Goal: Communication & Community: Answer question/provide support

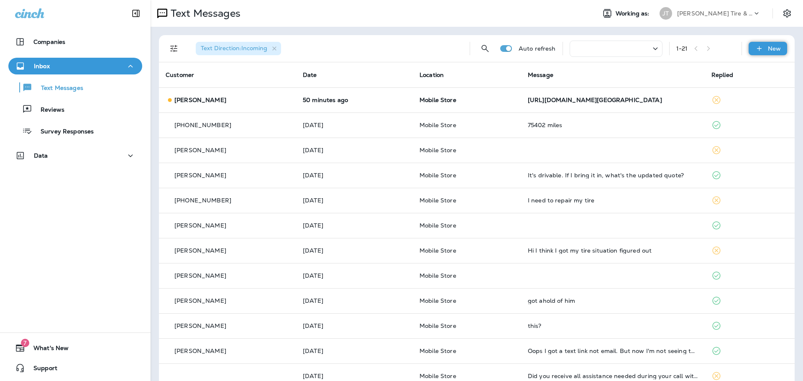
click at [755, 49] on icon at bounding box center [759, 48] width 9 height 8
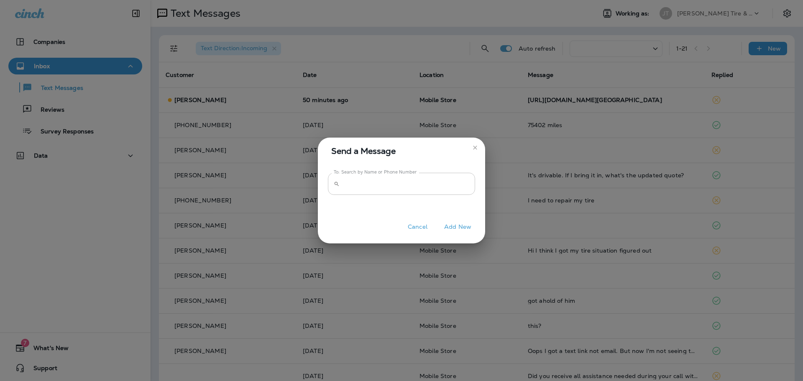
click at [392, 189] on input "To: Search by Name or Phone Number" at bounding box center [409, 184] width 132 height 22
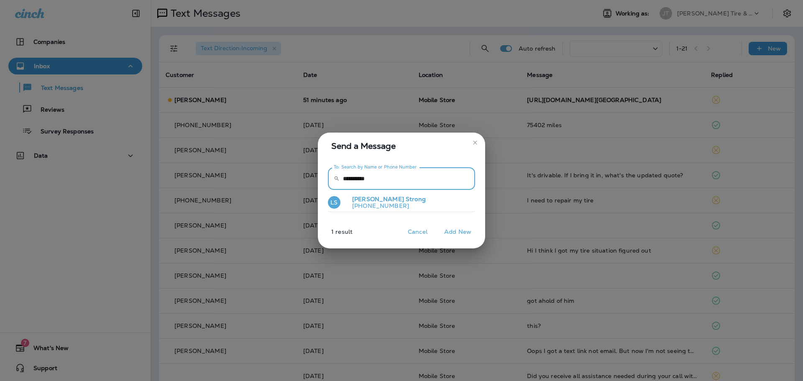
type input "**********"
click at [390, 198] on p "Laura Strong" at bounding box center [385, 199] width 80 height 7
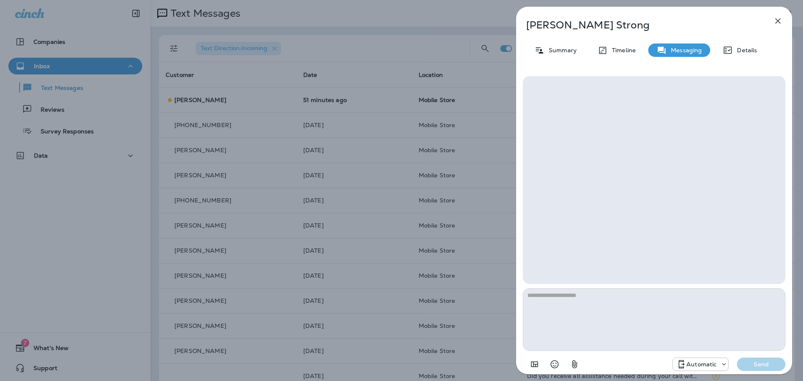
click at [576, 314] on textarea at bounding box center [654, 319] width 263 height 63
type textarea "*"
type textarea "**********"
click at [685, 363] on icon at bounding box center [681, 364] width 10 height 10
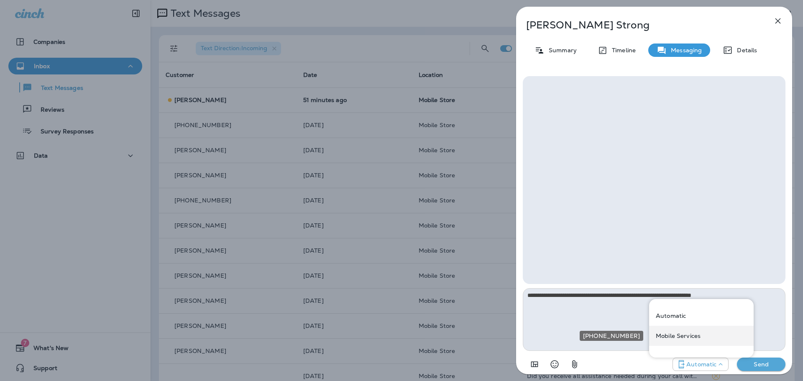
click at [681, 337] on p "Mobile Services" at bounding box center [678, 336] width 45 height 7
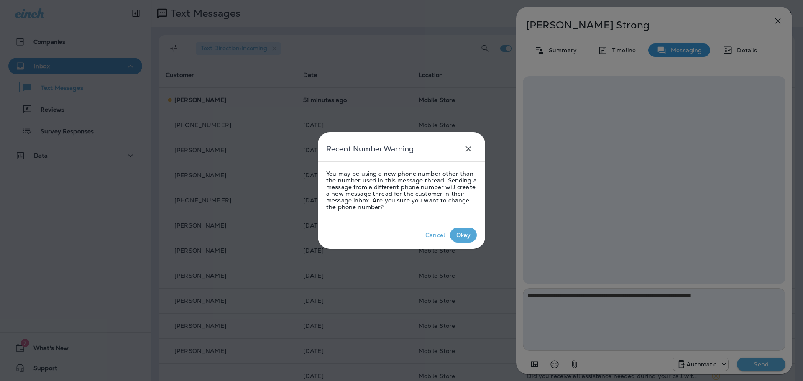
click at [463, 234] on div "Okay" at bounding box center [463, 235] width 15 height 7
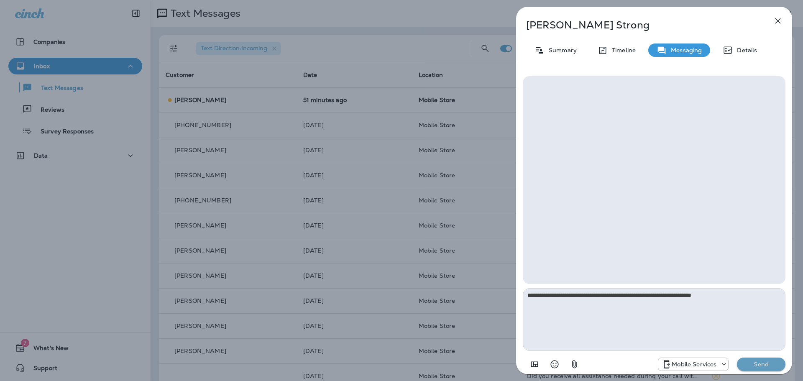
click at [763, 365] on p "Send" at bounding box center [761, 365] width 35 height 8
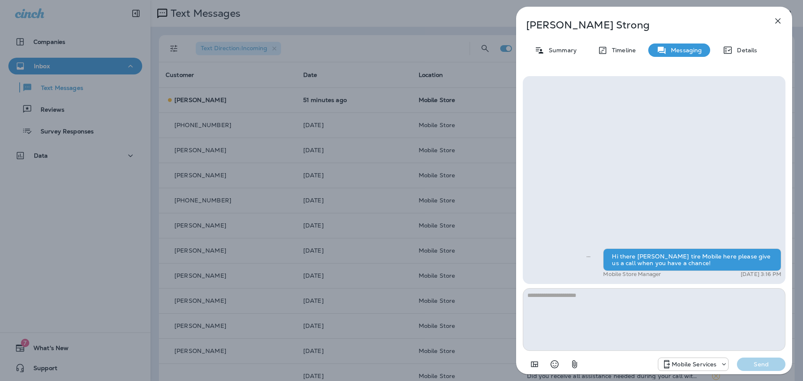
click at [777, 23] on icon "button" at bounding box center [778, 21] width 10 height 10
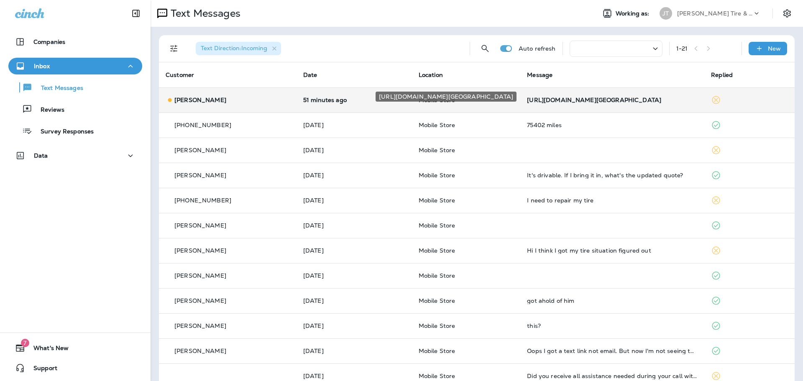
click at [578, 100] on div "[URL][DOMAIN_NAME][GEOGRAPHIC_DATA]" at bounding box center [612, 100] width 171 height 7
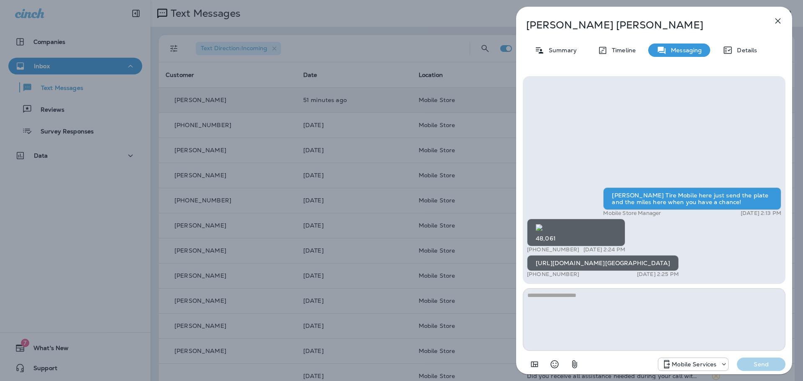
click at [779, 21] on icon "button" at bounding box center [778, 21] width 10 height 10
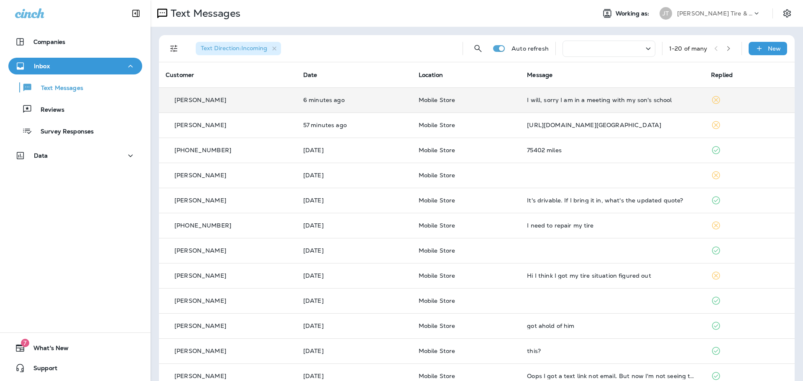
click at [566, 104] on td "I will, sorry I am in a meeting with my son's school" at bounding box center [612, 99] width 184 height 25
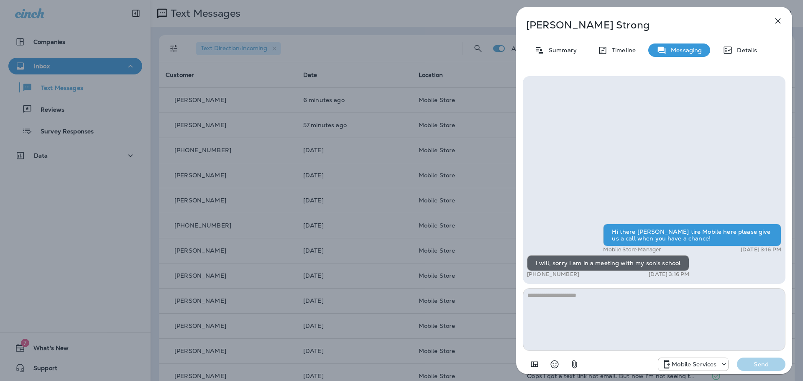
click at [774, 18] on icon "button" at bounding box center [778, 21] width 10 height 10
